Goal: Task Accomplishment & Management: Manage account settings

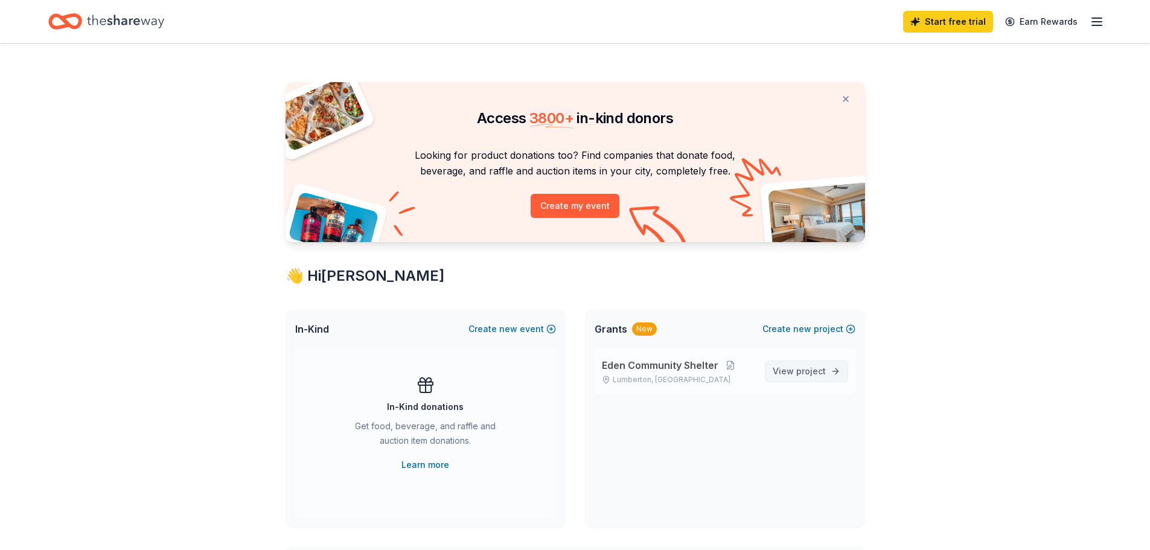
click at [801, 376] on span "View project" at bounding box center [799, 371] width 53 height 14
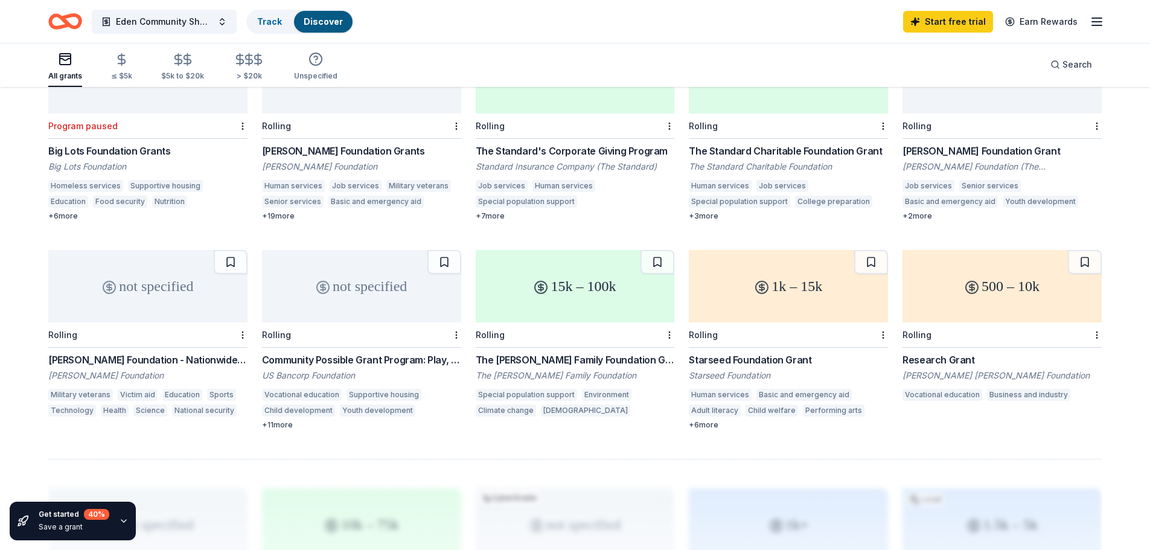
scroll to position [499, 0]
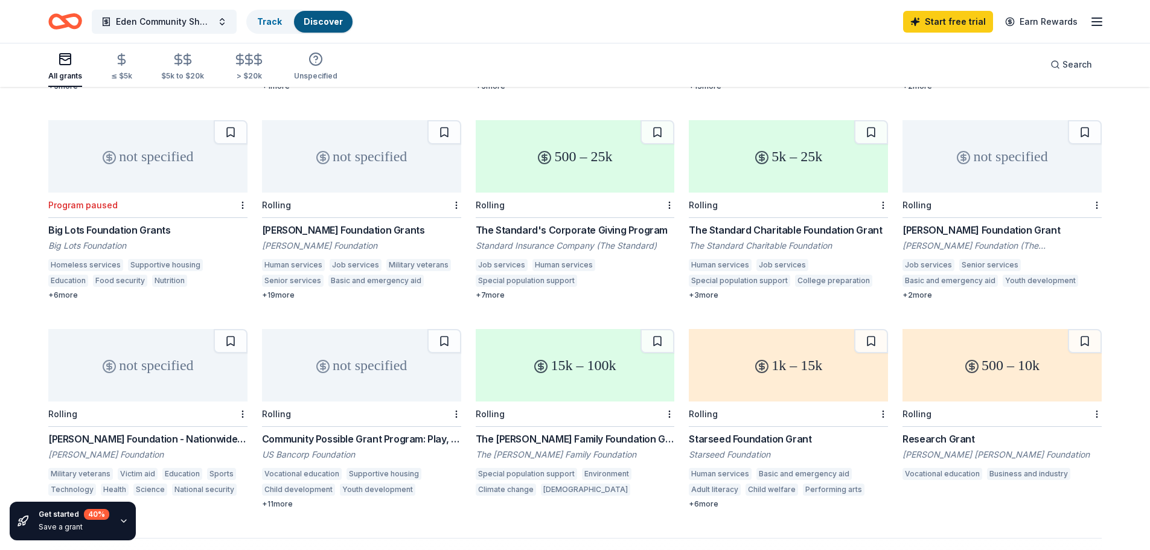
click at [154, 232] on div "Big Lots Foundation Grants" at bounding box center [147, 230] width 199 height 14
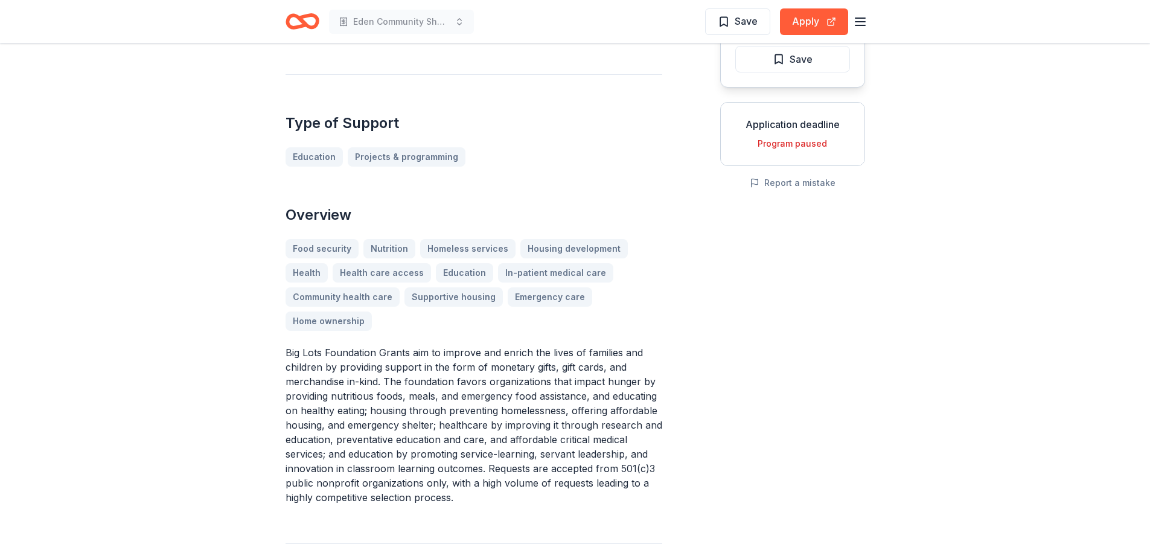
scroll to position [121, 0]
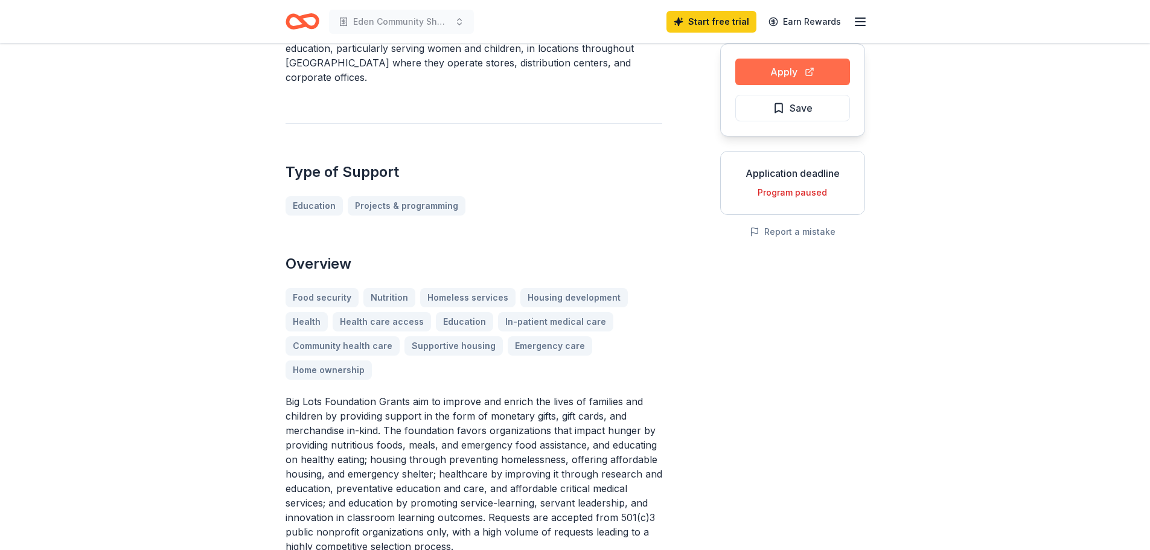
click at [795, 74] on button "Apply" at bounding box center [792, 72] width 115 height 27
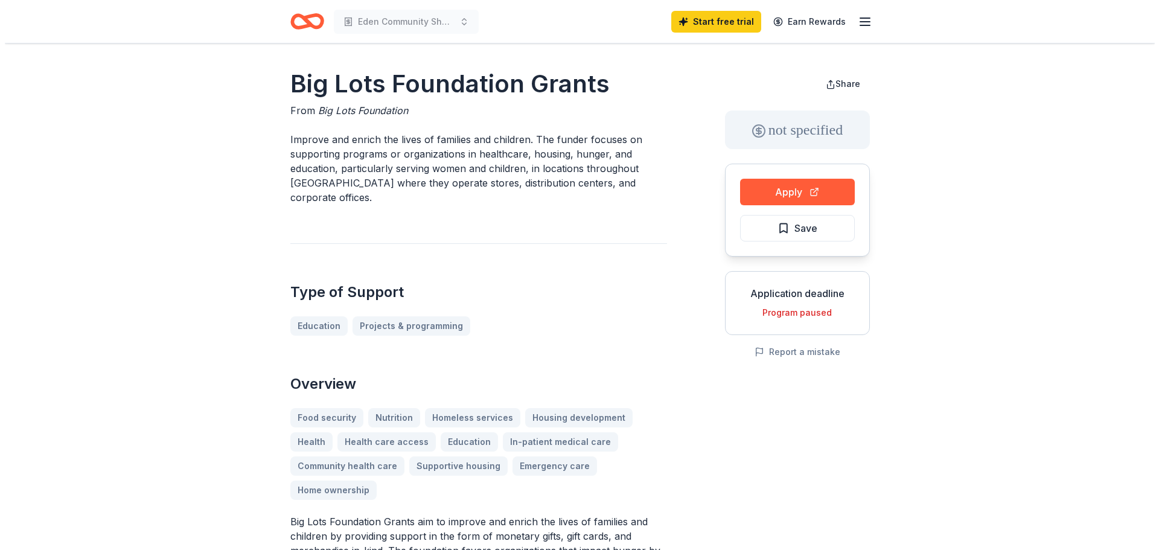
scroll to position [0, 0]
click at [308, 21] on icon "Home" at bounding box center [302, 21] width 34 height 28
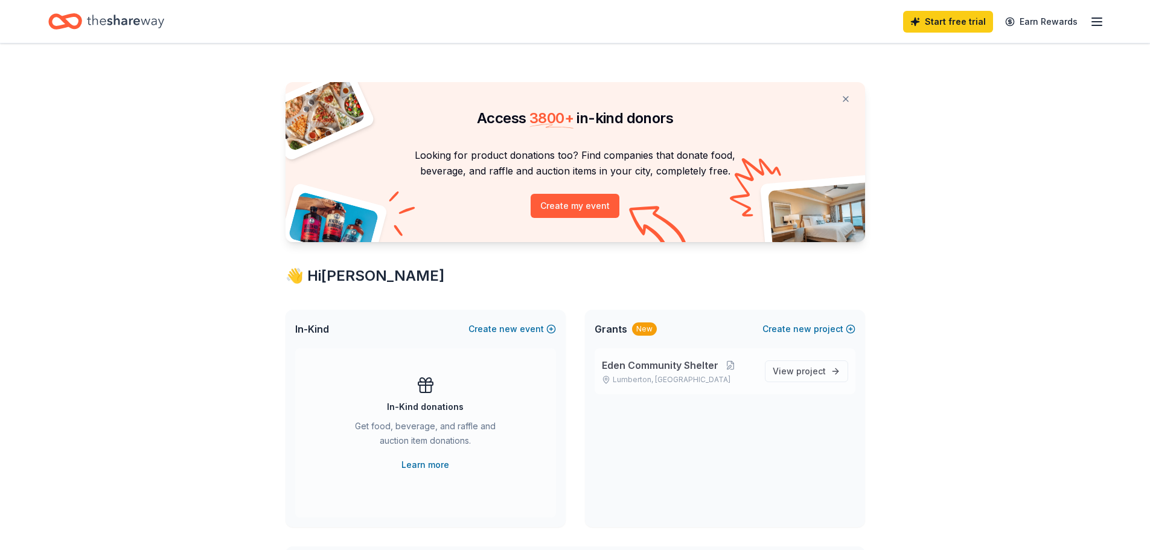
click at [683, 370] on span "Eden Community Shelter" at bounding box center [660, 365] width 116 height 14
click at [727, 367] on button at bounding box center [730, 365] width 24 height 10
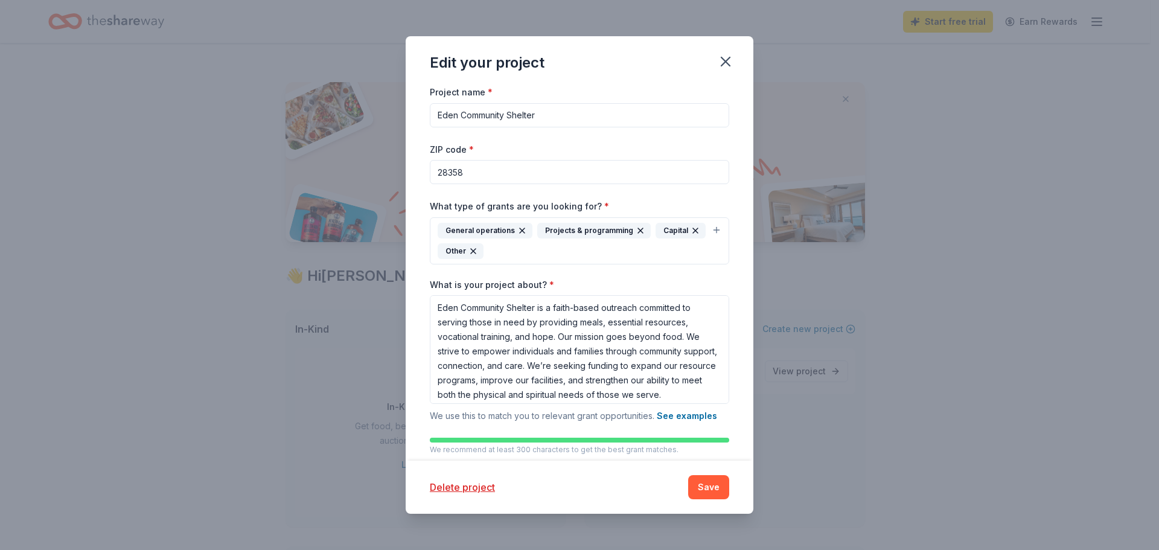
drag, startPoint x: 557, startPoint y: 118, endPoint x: 461, endPoint y: 121, distance: 96.6
click at [461, 121] on input "Eden Community Shelter" at bounding box center [579, 115] width 299 height 24
type input "Eden Global Ministries"
drag, startPoint x: 534, startPoint y: 306, endPoint x: 464, endPoint y: 306, distance: 70.0
click at [464, 306] on textarea "Eden Community Shelter is a faith-based outreach committed to serving those in …" at bounding box center [579, 349] width 299 height 109
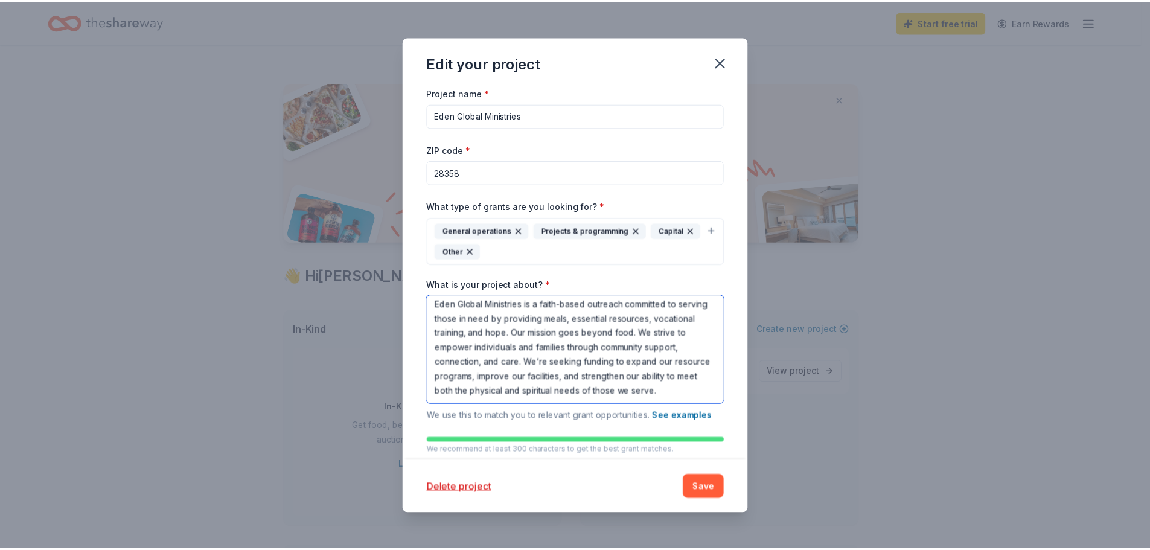
scroll to position [18, 0]
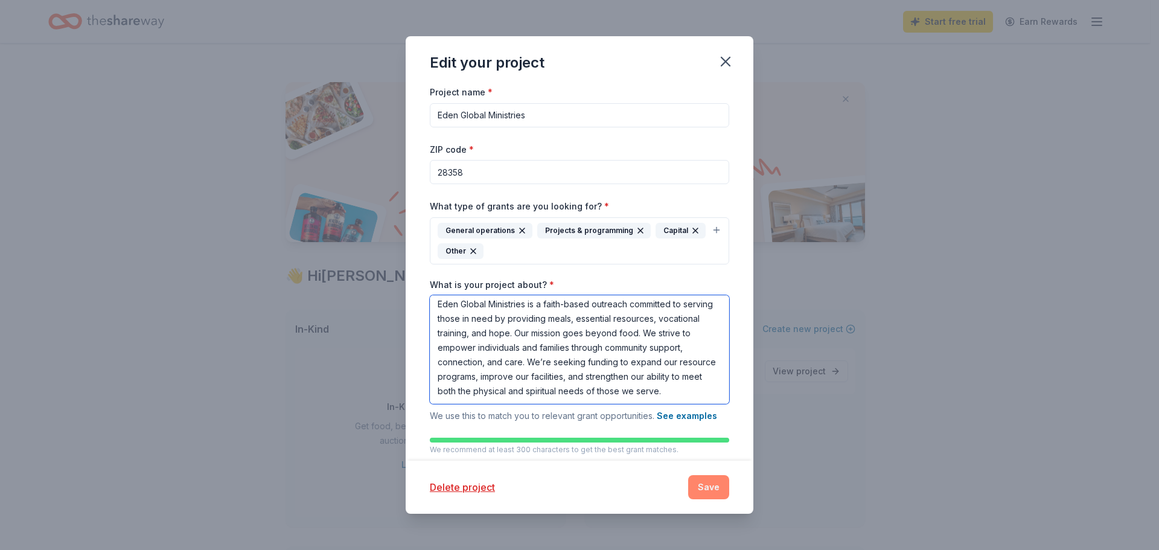
type textarea "Eden Global Ministries is a faith-based outreach committed to serving those in …"
click at [713, 490] on button "Save" at bounding box center [708, 487] width 41 height 24
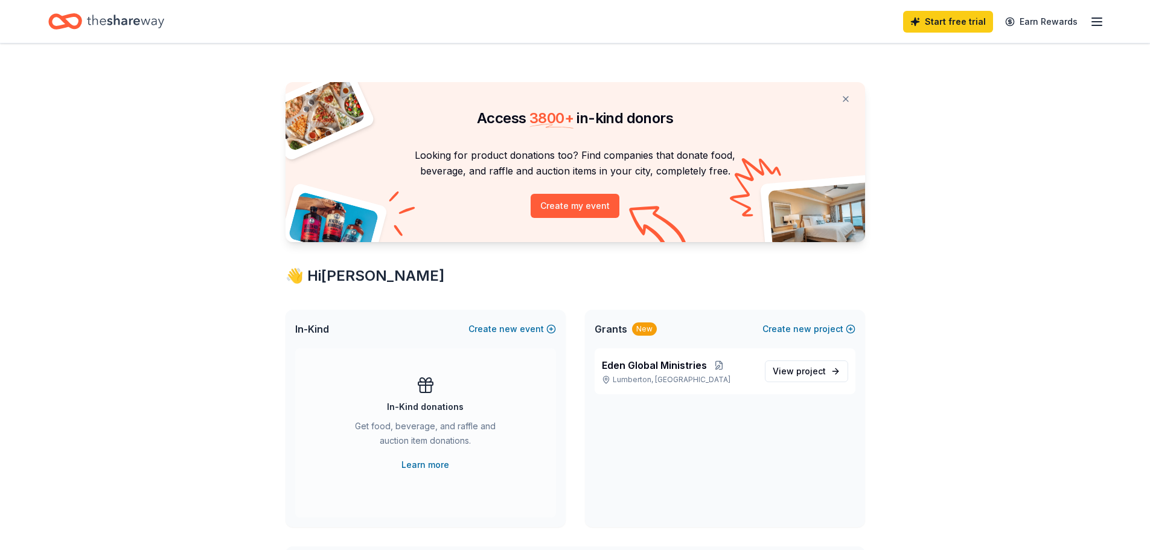
click at [1104, 21] on div "Start free trial Earn Rewards" at bounding box center [575, 21] width 1150 height 43
click at [1101, 22] on line "button" at bounding box center [1097, 22] width 10 height 0
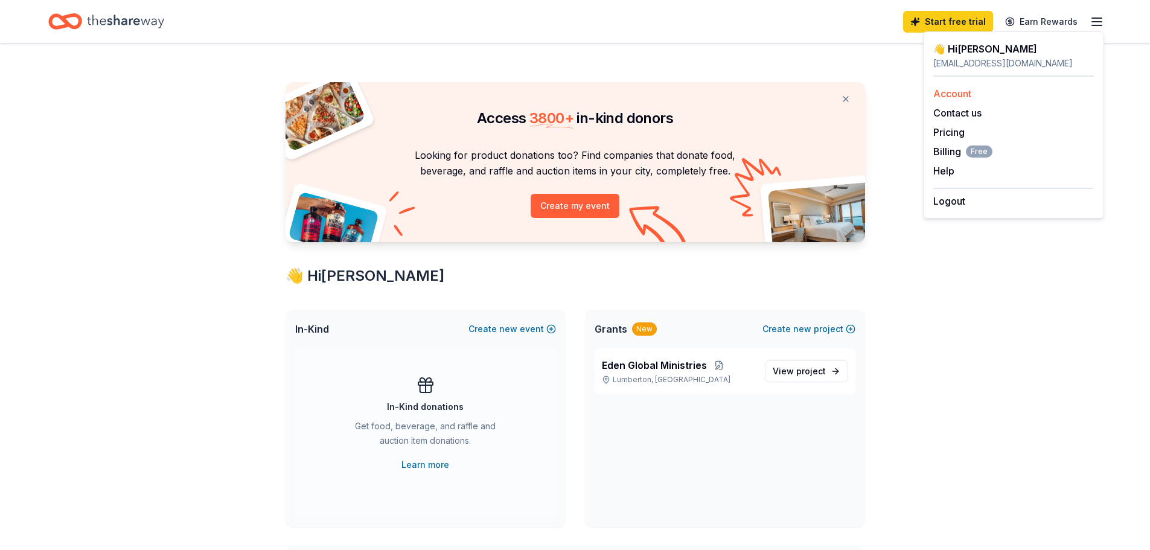
click at [966, 98] on link "Account" at bounding box center [952, 94] width 38 height 12
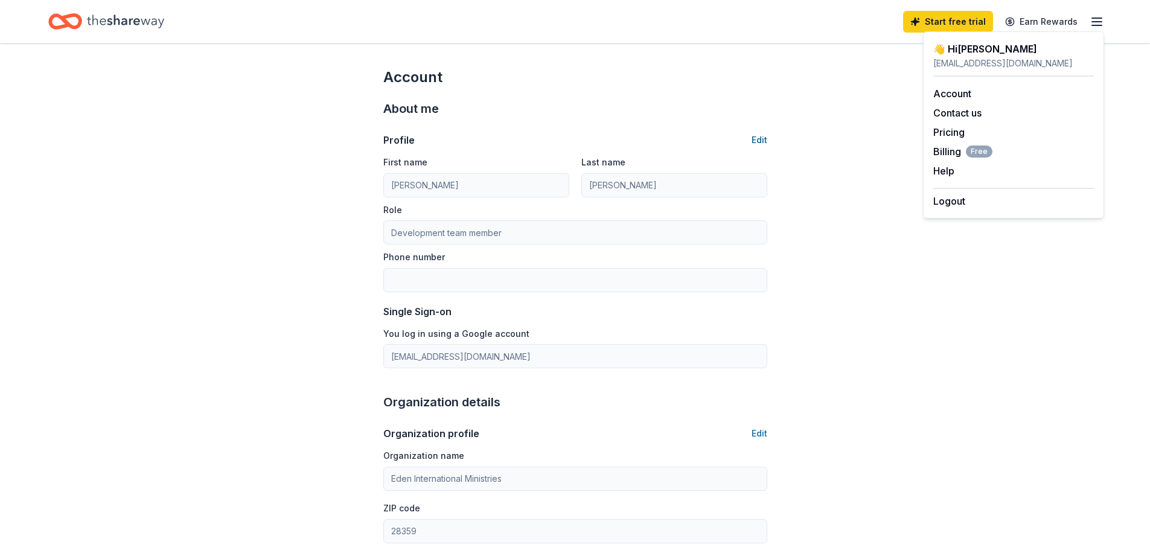
click at [761, 138] on button "Edit" at bounding box center [759, 140] width 16 height 14
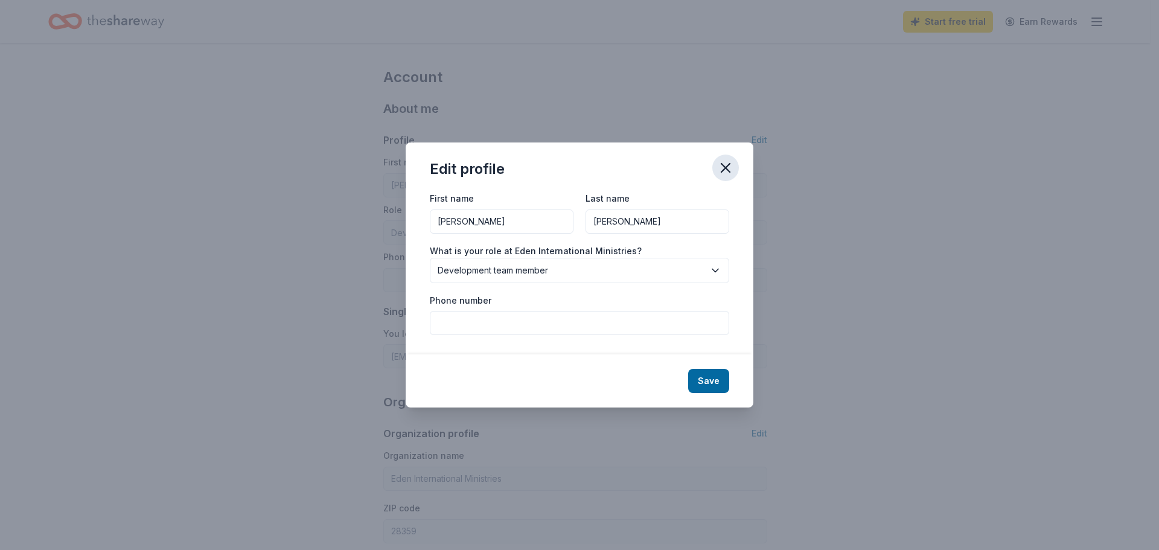
click at [730, 162] on icon "button" at bounding box center [725, 167] width 17 height 17
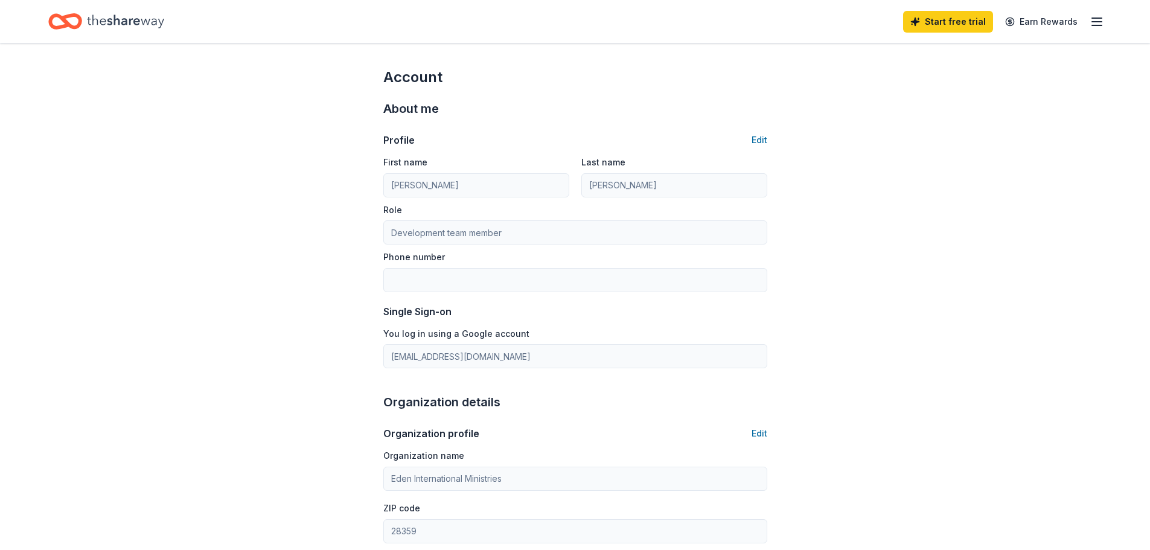
click at [1101, 24] on icon "button" at bounding box center [1096, 21] width 14 height 14
